Goal: Information Seeking & Learning: Find specific fact

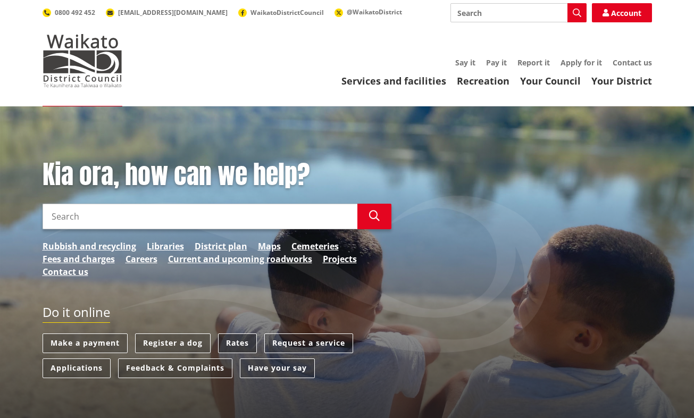
click at [238, 343] on link "Rates" at bounding box center [237, 343] width 39 height 20
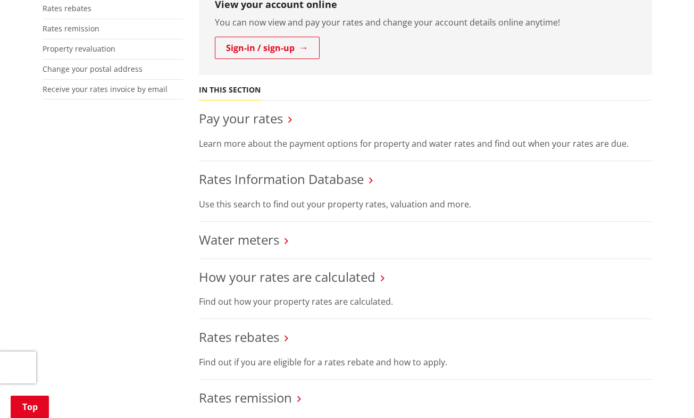
scroll to position [314, 0]
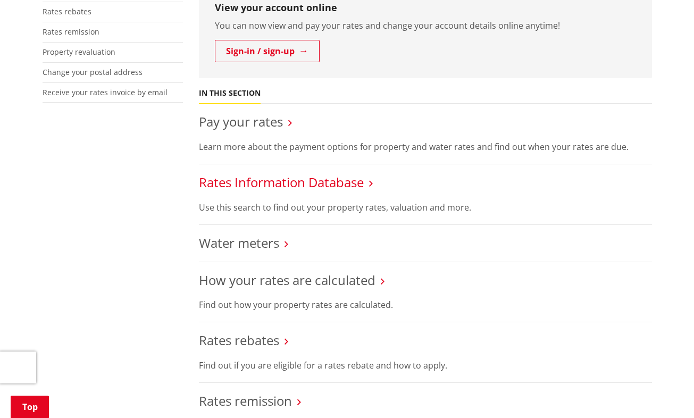
click at [359, 189] on link "Rates Information Database" at bounding box center [281, 182] width 165 height 18
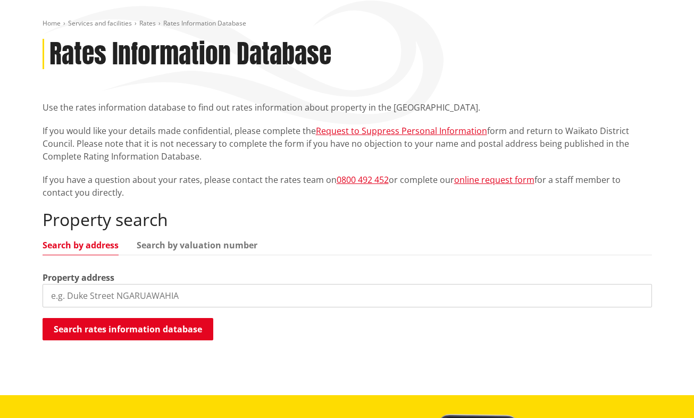
scroll to position [133, 0]
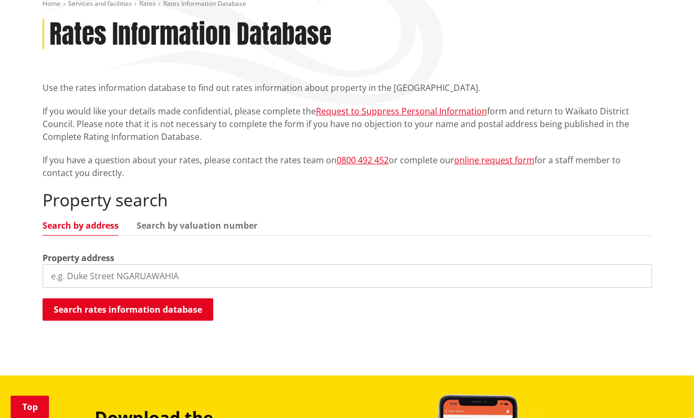
click at [91, 279] on input "search" at bounding box center [348, 275] width 610 height 23
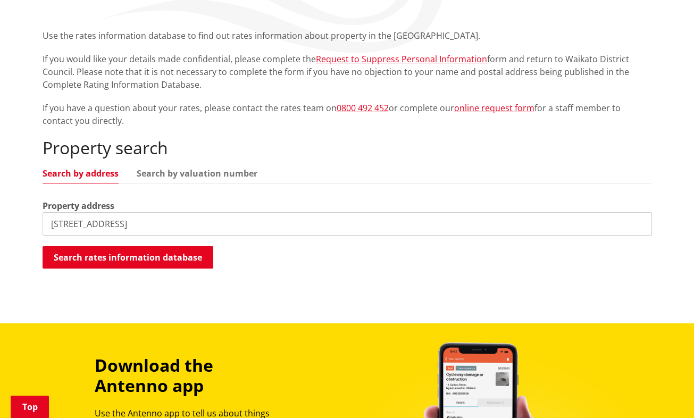
scroll to position [192, 0]
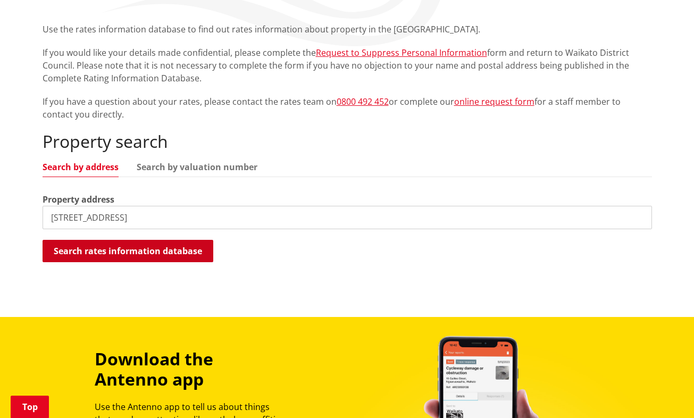
type input "2070c gordonton road taupiri"
click at [88, 251] on button "Search rates information database" at bounding box center [128, 251] width 171 height 22
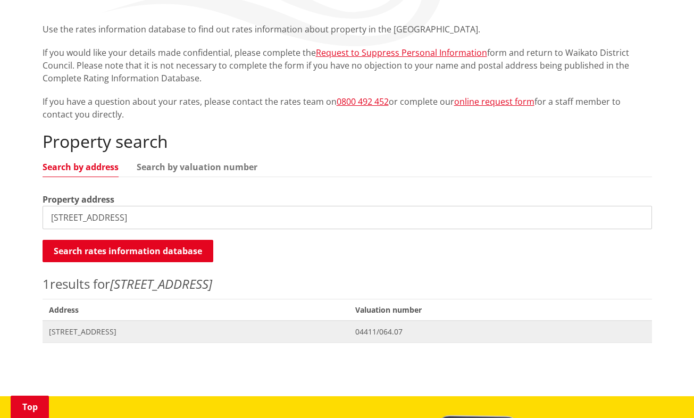
click at [85, 332] on span "2070C Gordonton Road TAUPIRI" at bounding box center [196, 332] width 294 height 11
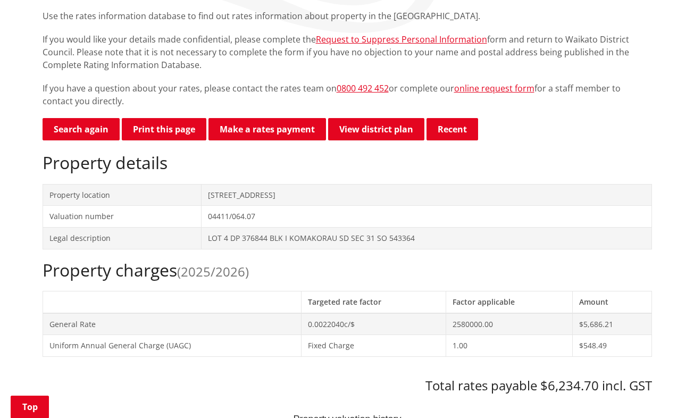
scroll to position [208, 0]
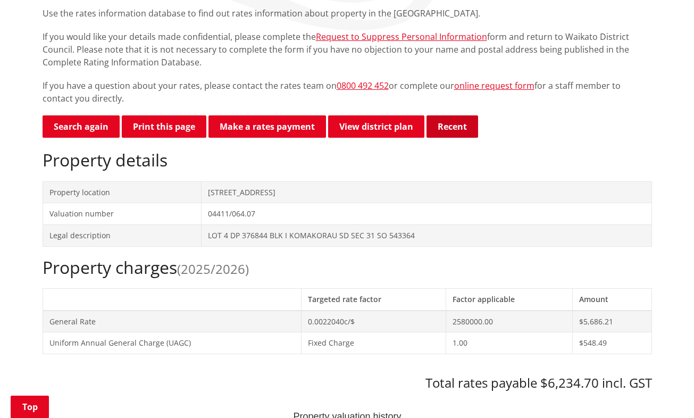
click at [460, 129] on button "Recent" at bounding box center [453, 126] width 52 height 22
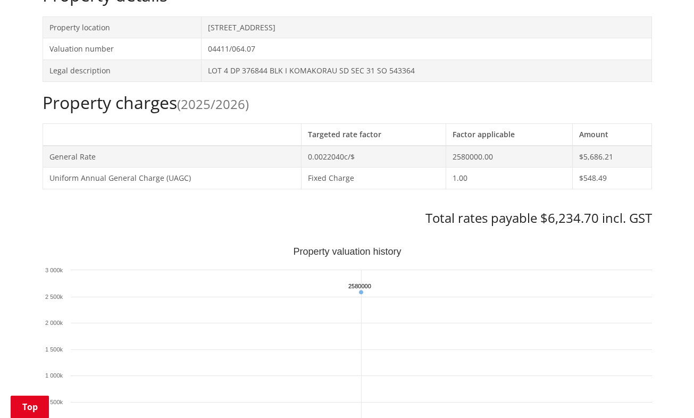
scroll to position [397, 0]
click at [324, 162] on td "0.0022040c/$" at bounding box center [373, 156] width 145 height 22
click at [480, 154] on td "2580000.00" at bounding box center [509, 156] width 126 height 22
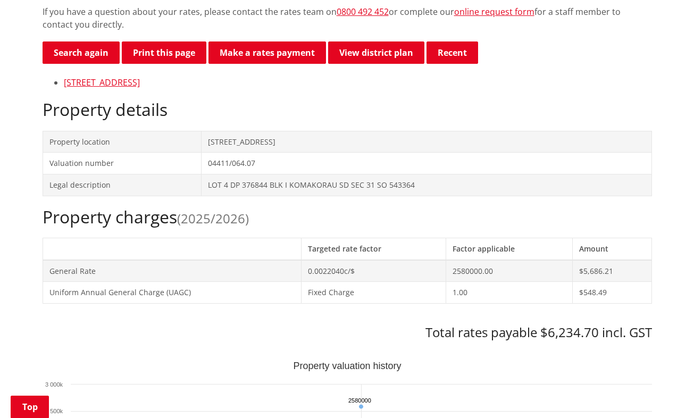
scroll to position [270, 0]
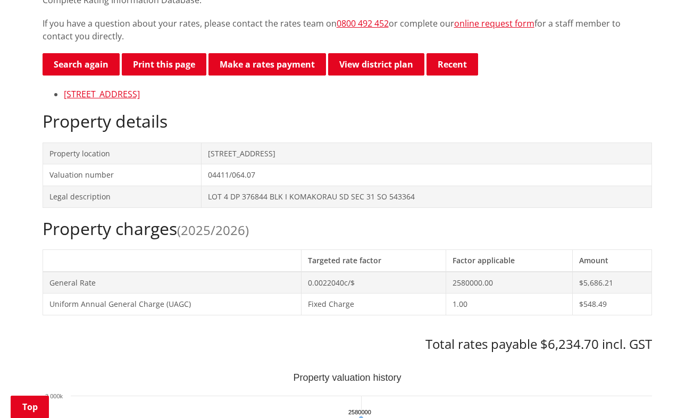
click at [387, 199] on td "LOT 4 DP 376844 BLK I KOMAKORAU SD SEC 31 SO 543364" at bounding box center [427, 197] width 450 height 22
click at [310, 183] on td "04411/064.07" at bounding box center [427, 175] width 450 height 22
click at [385, 155] on td "[STREET_ADDRESS]" at bounding box center [427, 154] width 450 height 22
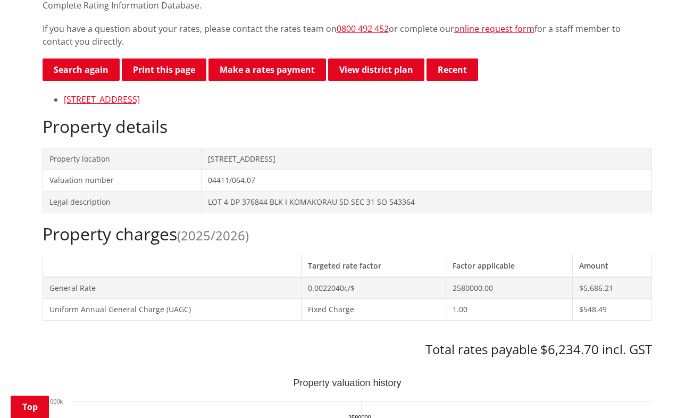
scroll to position [265, 0]
click at [140, 101] on link "[STREET_ADDRESS]" at bounding box center [102, 100] width 76 height 12
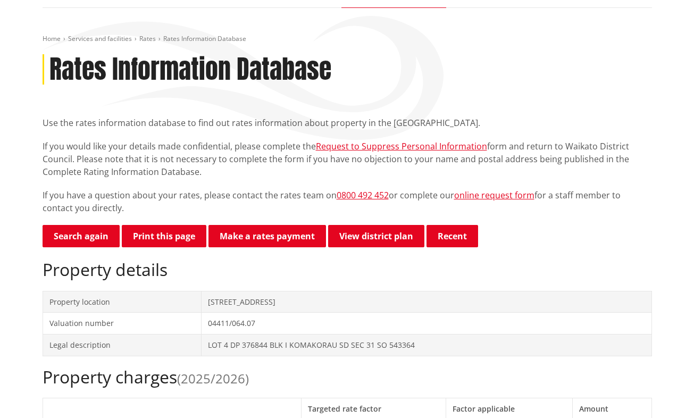
scroll to position [97, 0]
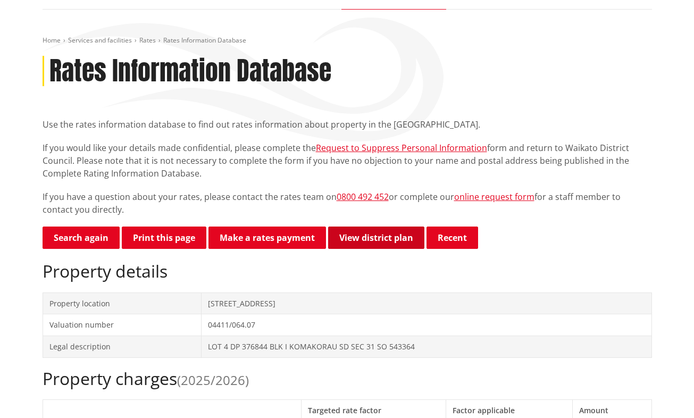
click at [364, 236] on link "View district plan" at bounding box center [376, 238] width 96 height 22
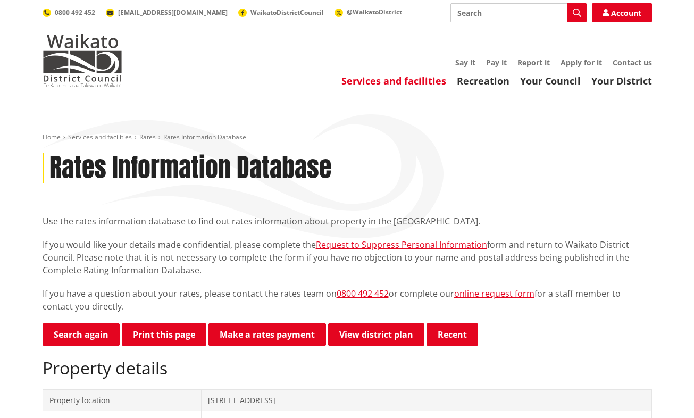
scroll to position [97, 0]
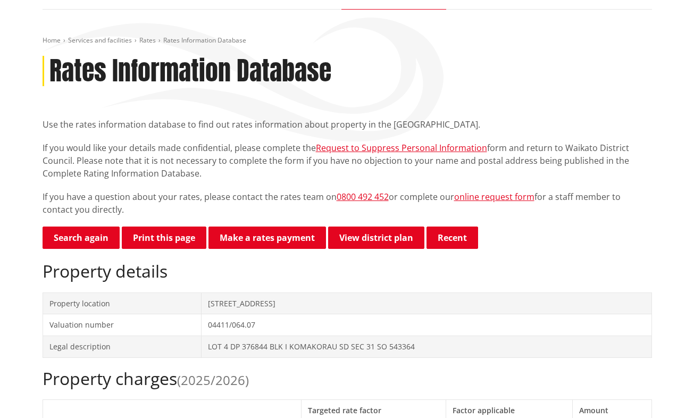
click at [260, 307] on td "[STREET_ADDRESS]" at bounding box center [427, 304] width 450 height 22
click at [245, 241] on link "Make a rates payment" at bounding box center [267, 238] width 118 height 22
